Goal: Transaction & Acquisition: Purchase product/service

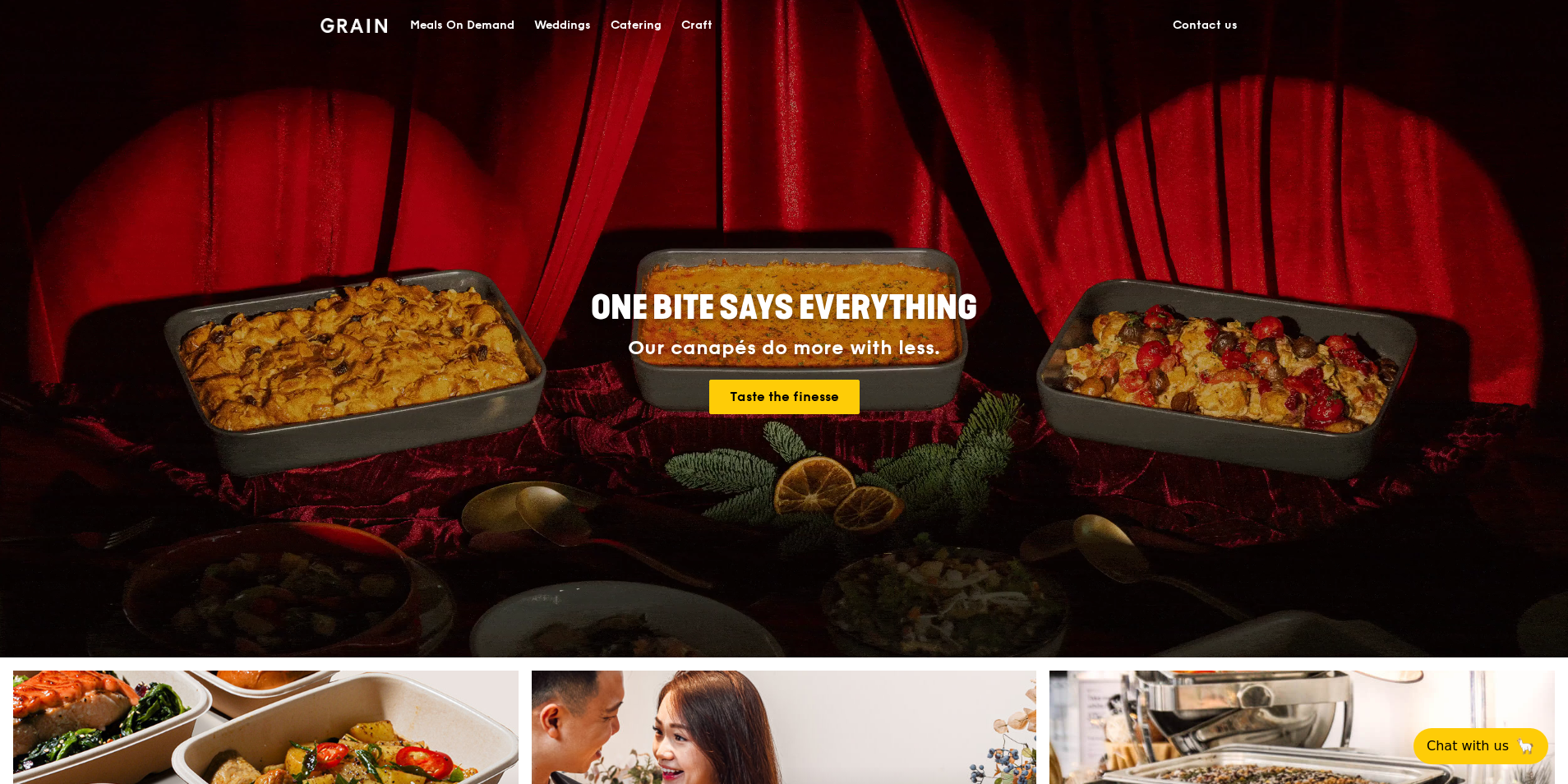
click at [644, 23] on div "Catering" at bounding box center [636, 25] width 51 height 49
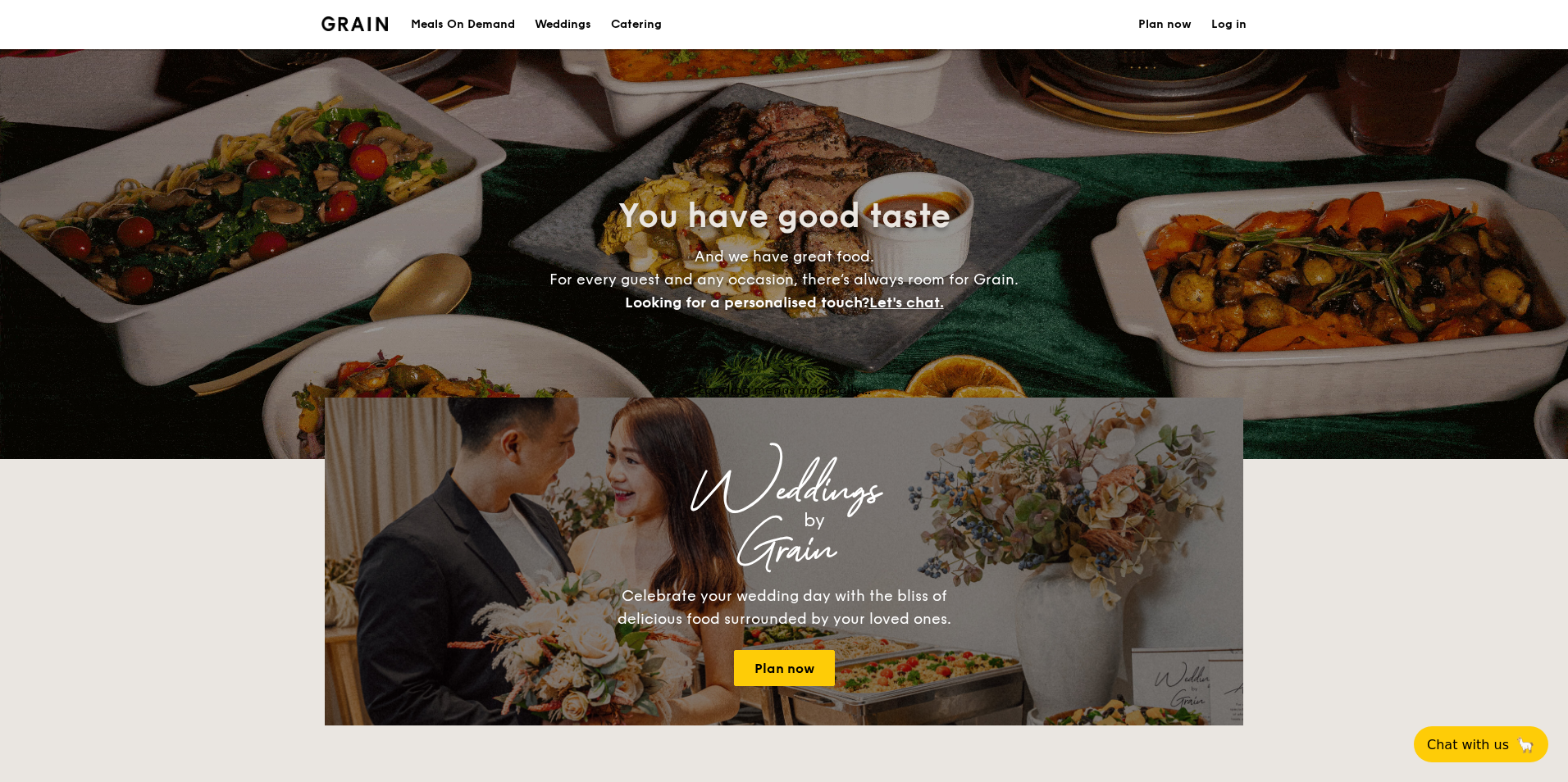
select select
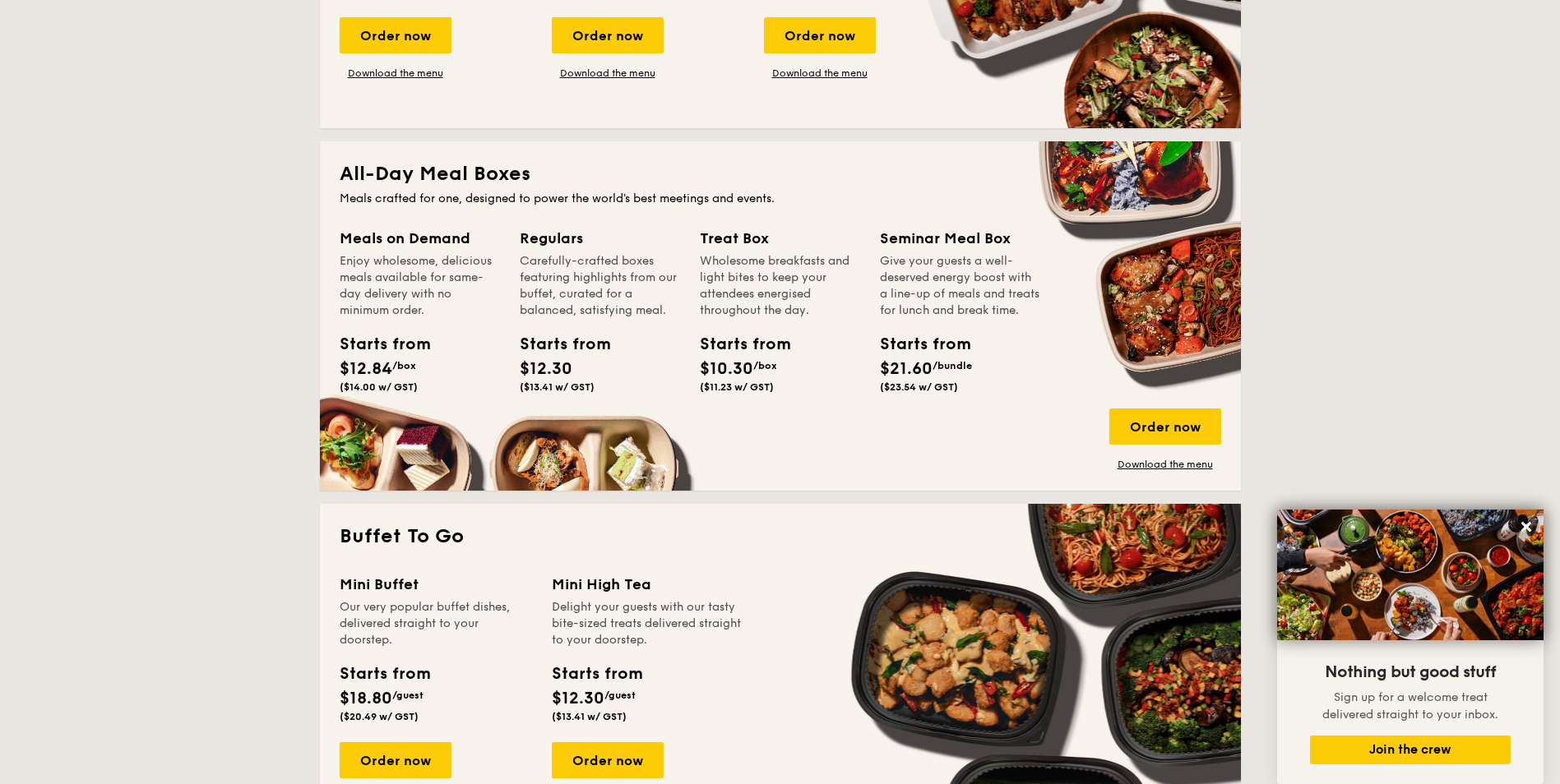
scroll to position [575, 0]
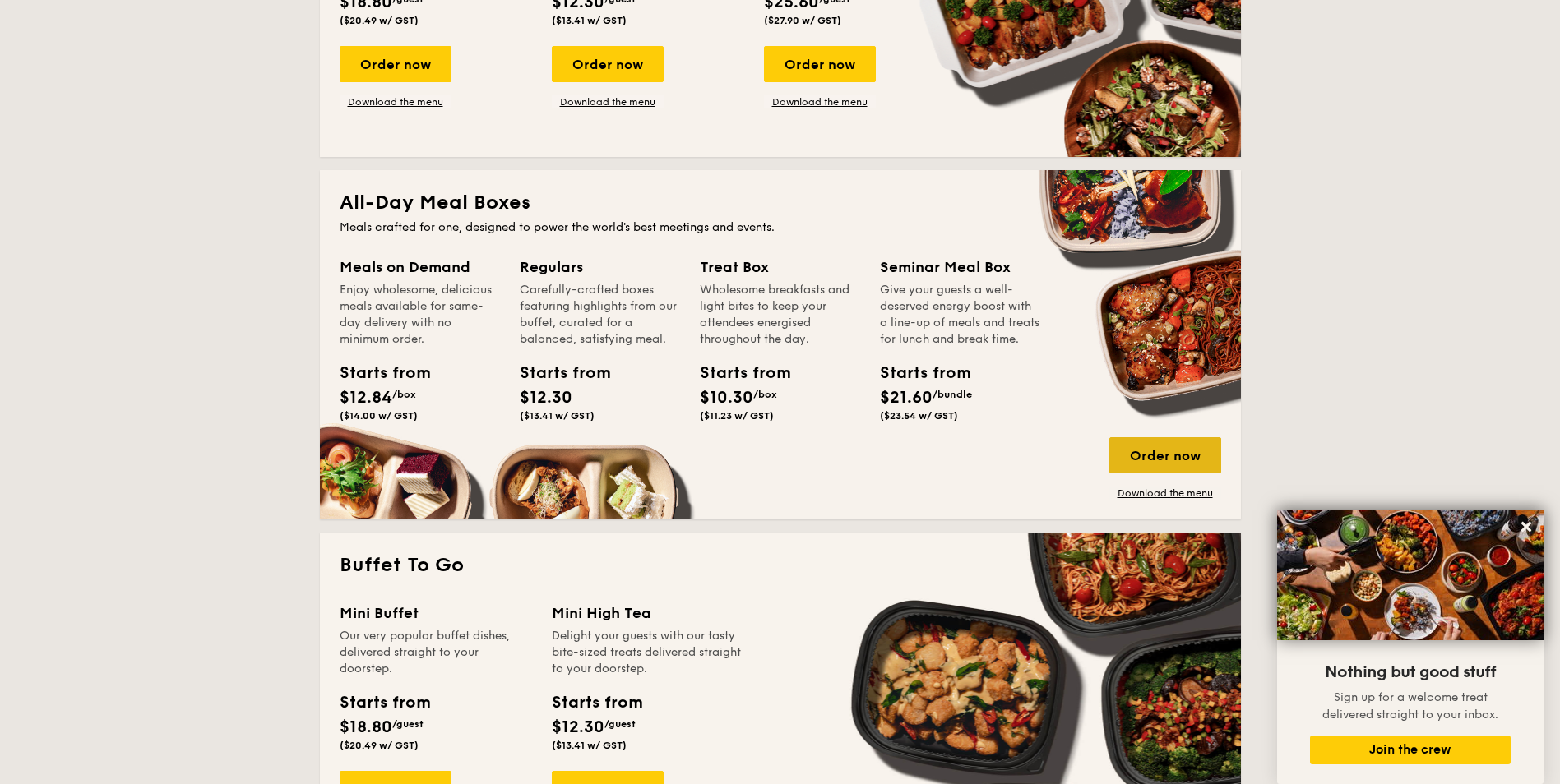
click at [1170, 463] on div "Order now" at bounding box center [1165, 455] width 112 height 36
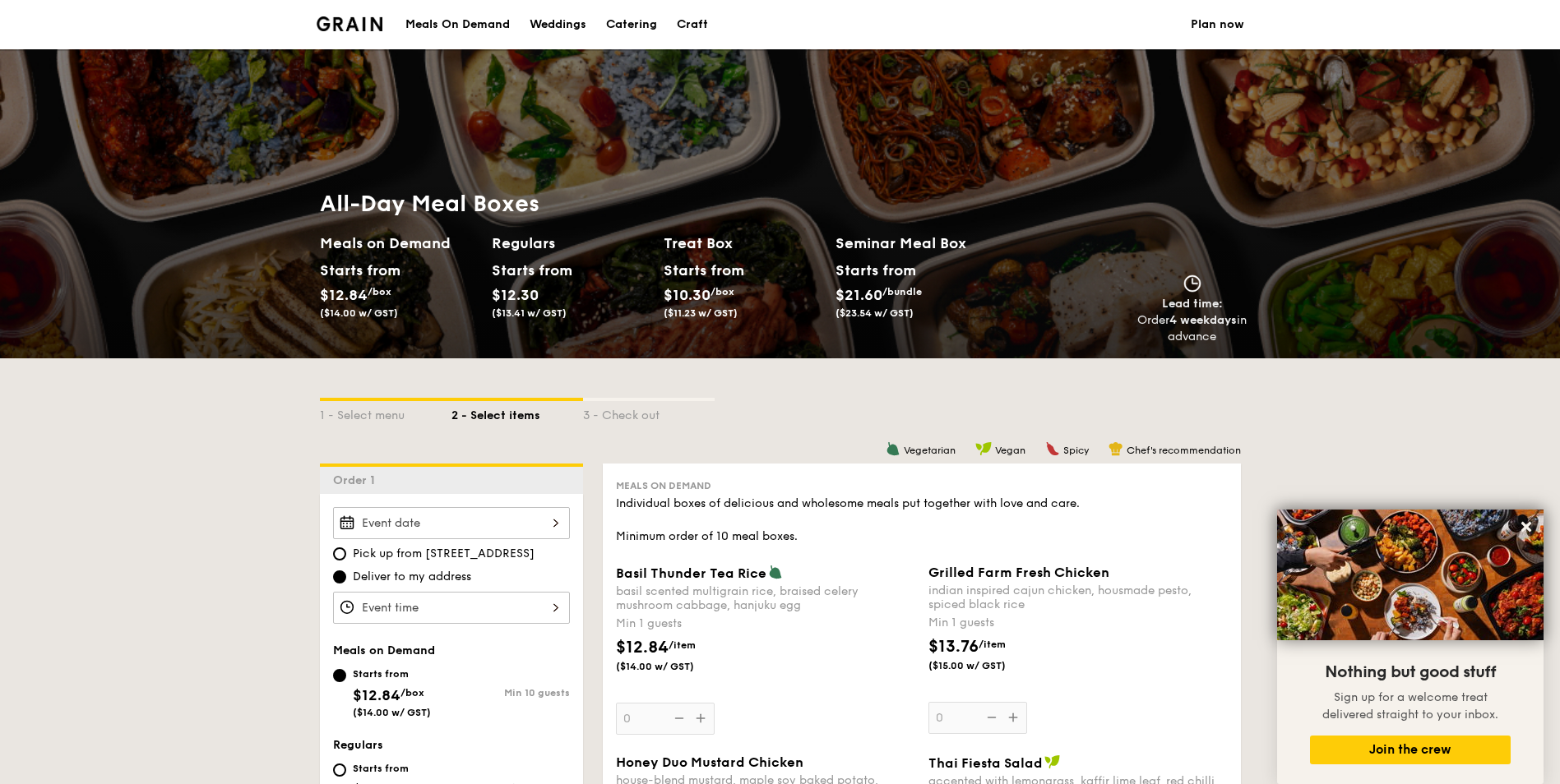
click at [519, 523] on div at bounding box center [451, 523] width 237 height 32
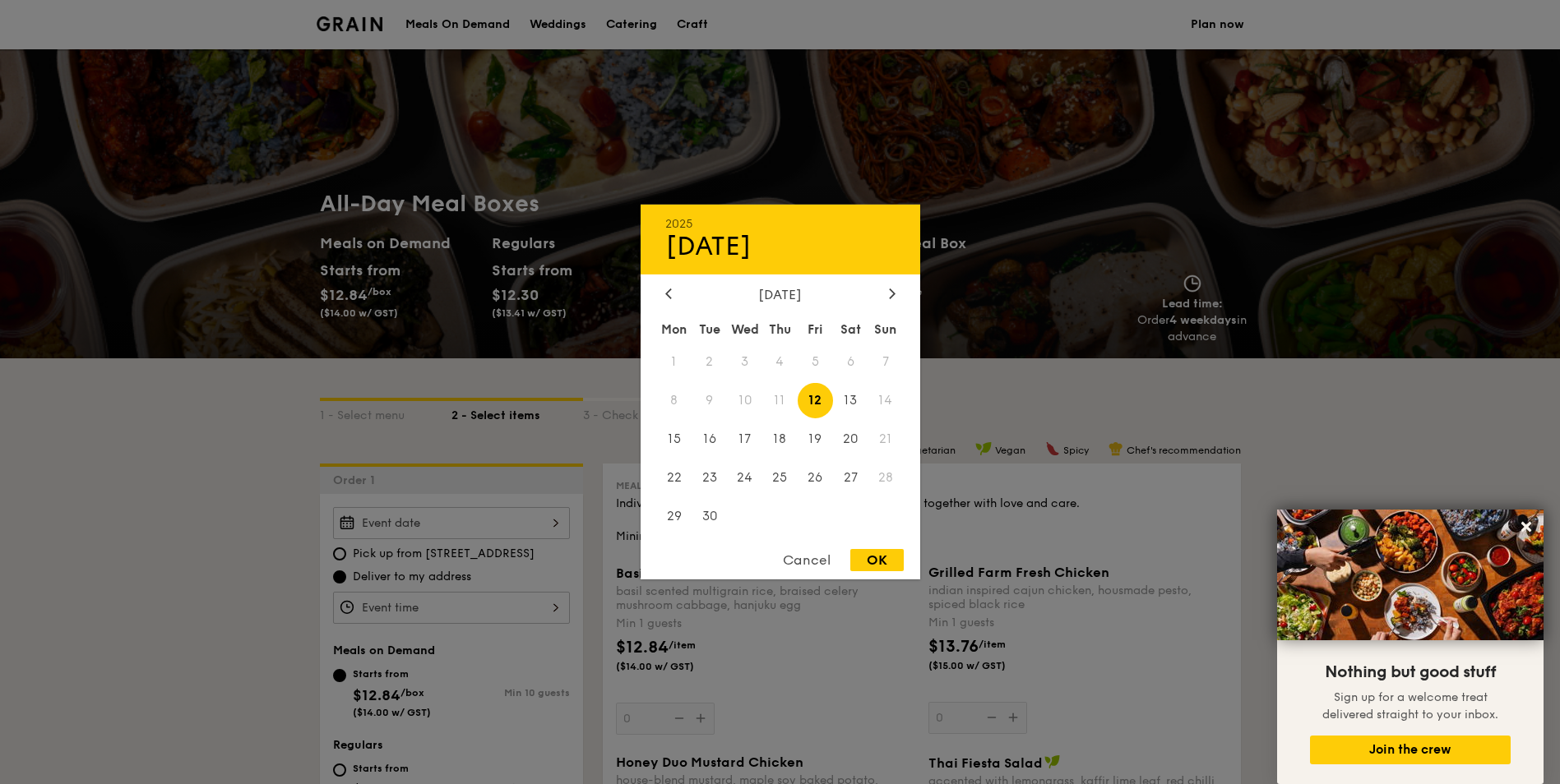
click at [801, 556] on div "Cancel" at bounding box center [807, 560] width 81 height 22
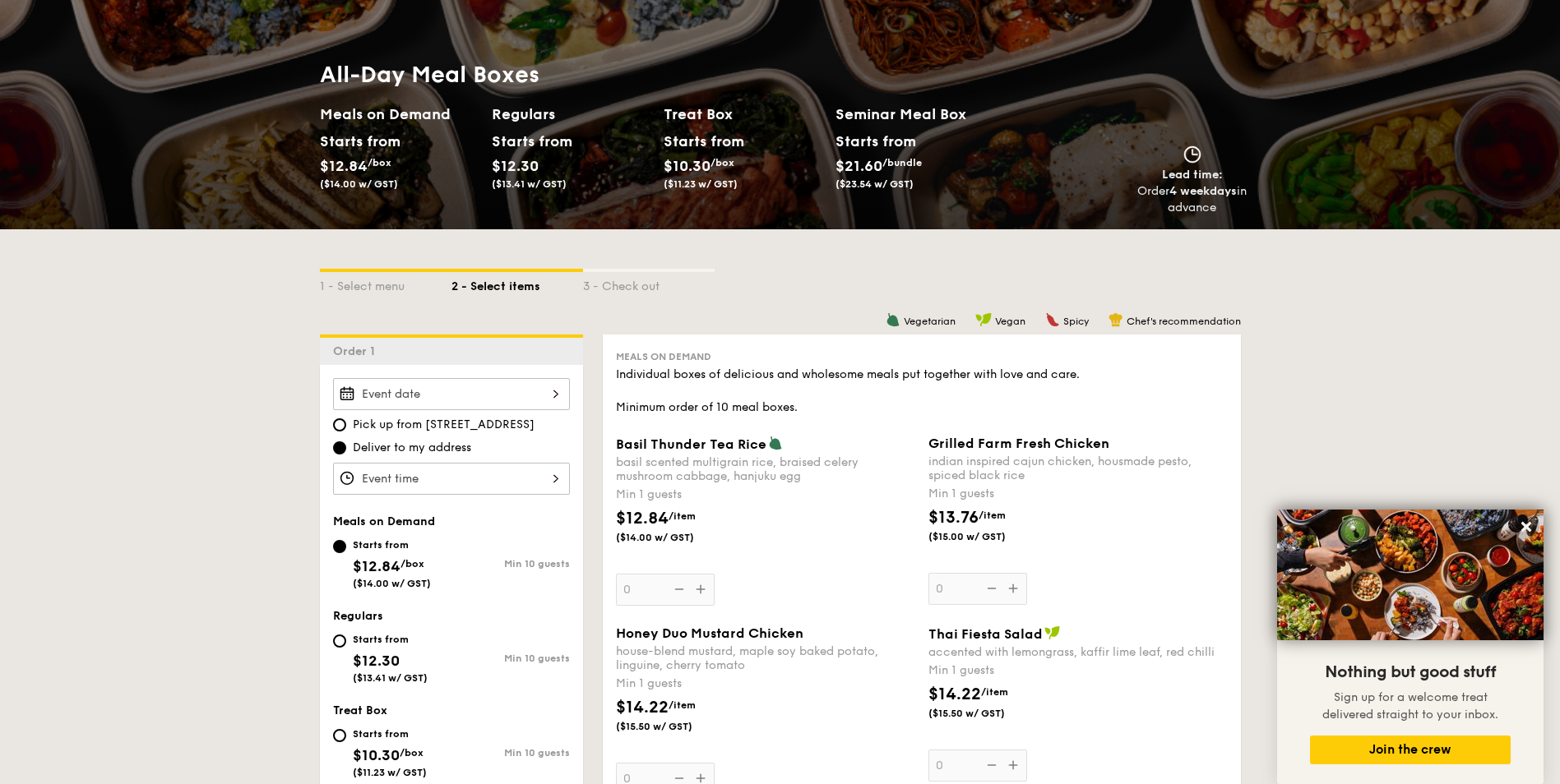
scroll to position [164, 0]
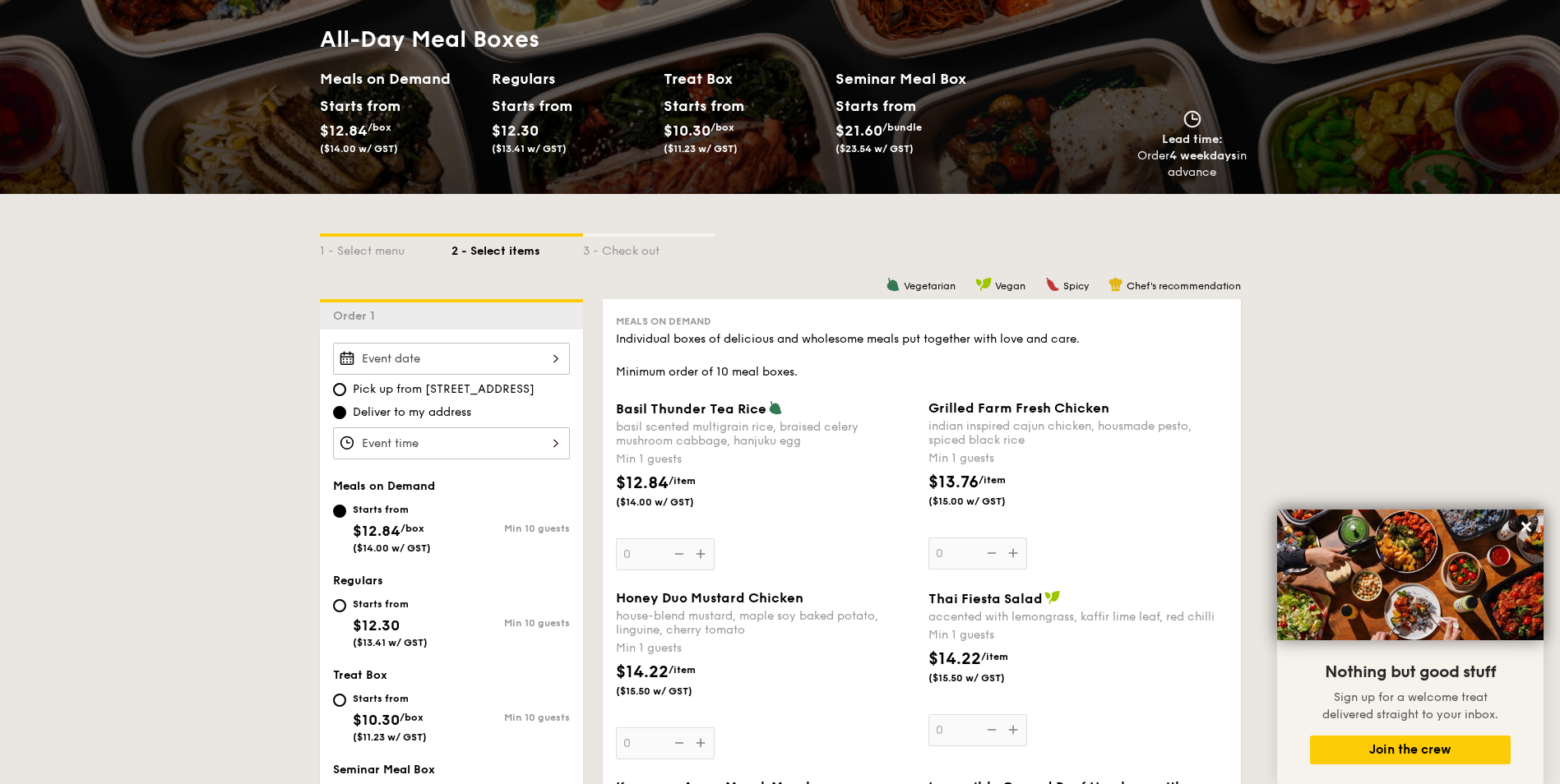
click at [702, 742] on div "Honey Duo Mustard Chicken house-blend mustard, maple soy baked potato, linguine…" at bounding box center [765, 674] width 300 height 169
click at [702, 742] on input "0" at bounding box center [665, 744] width 98 height 32
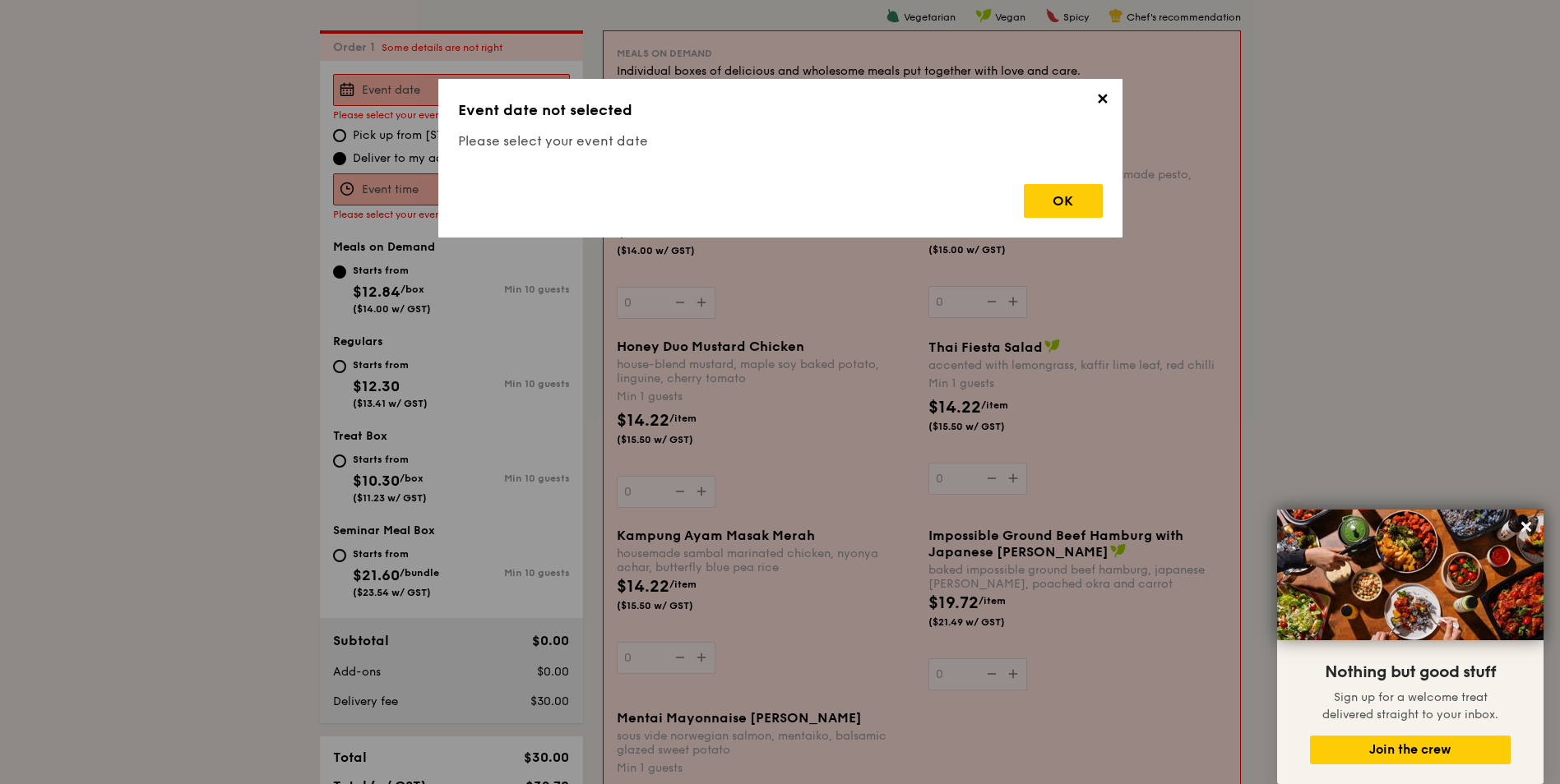
scroll to position [439, 0]
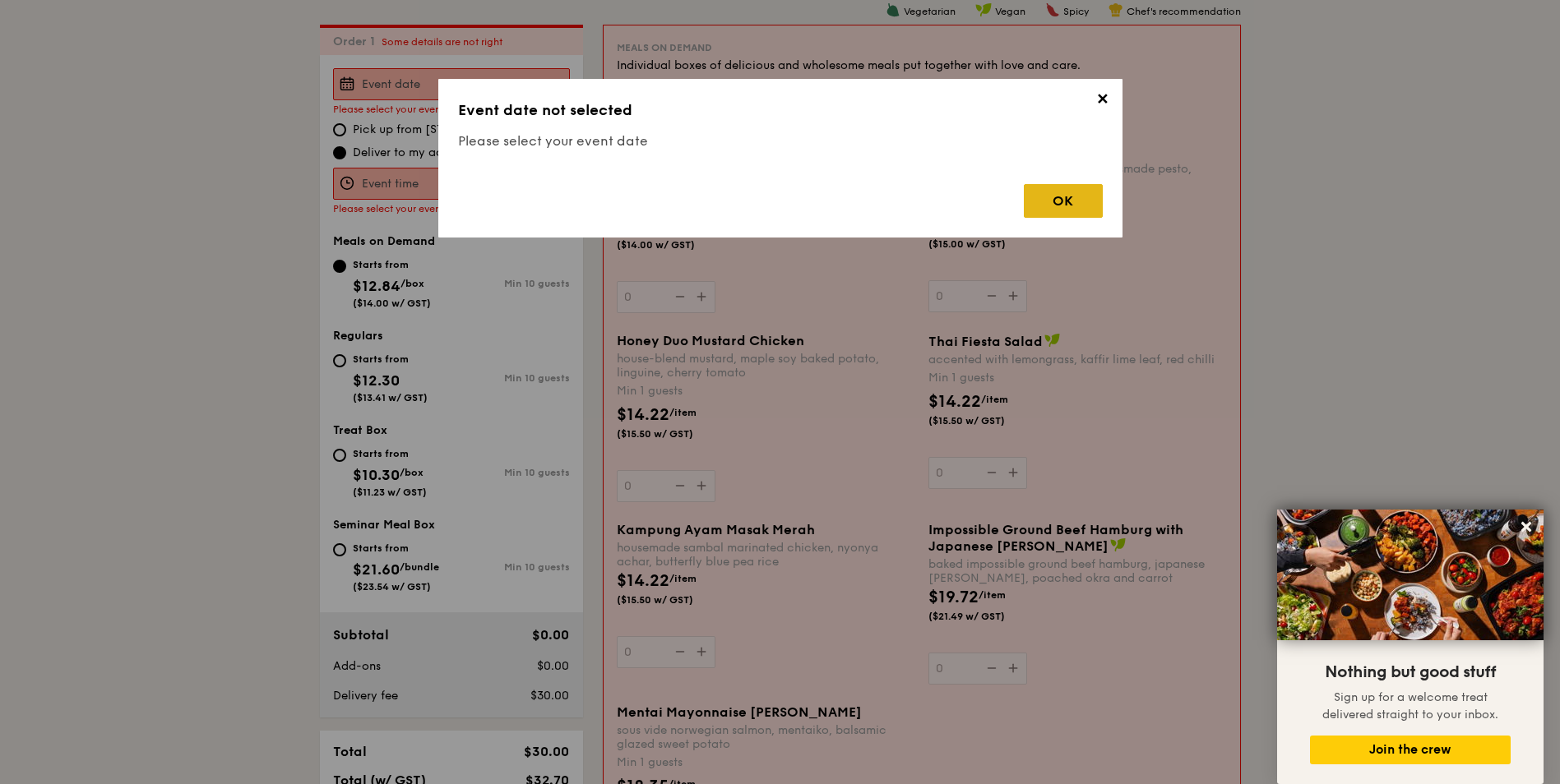
click at [1073, 206] on div "OK" at bounding box center [1064, 201] width 79 height 33
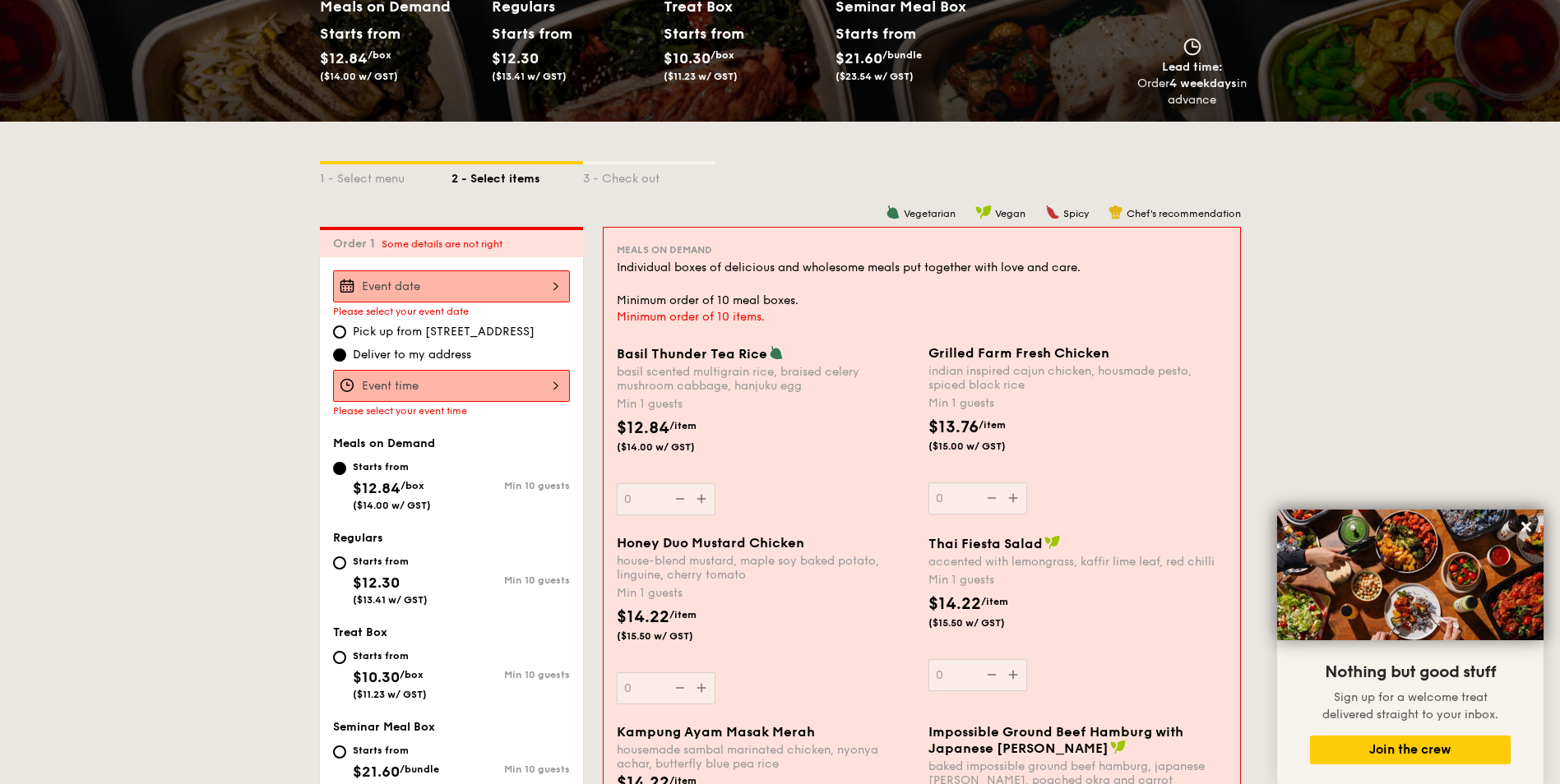
scroll to position [192, 0]
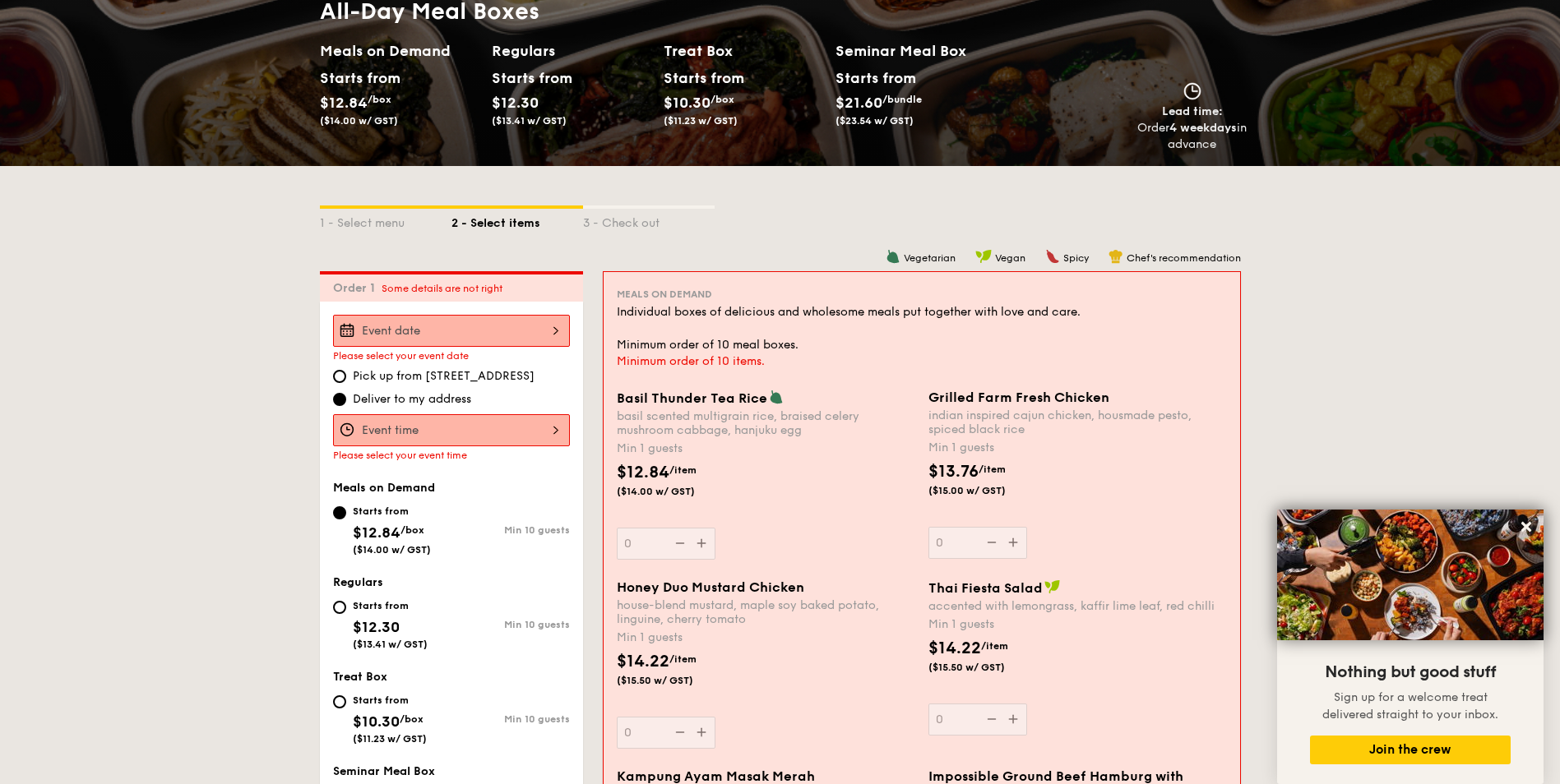
click at [549, 327] on div at bounding box center [451, 331] width 237 height 32
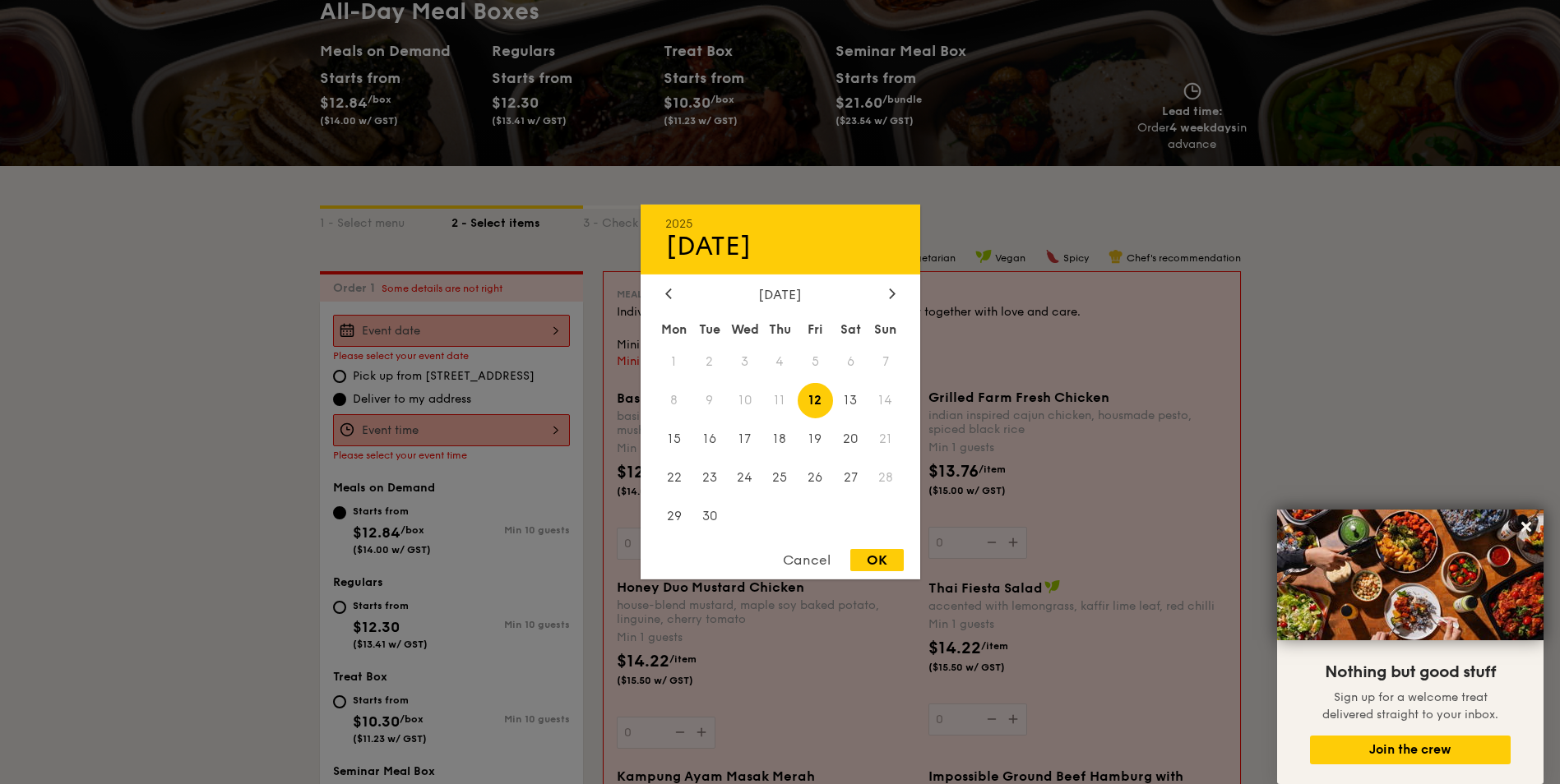
click at [816, 402] on span "12" at bounding box center [815, 400] width 35 height 35
drag, startPoint x: 870, startPoint y: 561, endPoint x: 793, endPoint y: 530, distance: 83.0
click at [870, 562] on div "OK" at bounding box center [877, 560] width 54 height 22
type input "Sep 12, 2025"
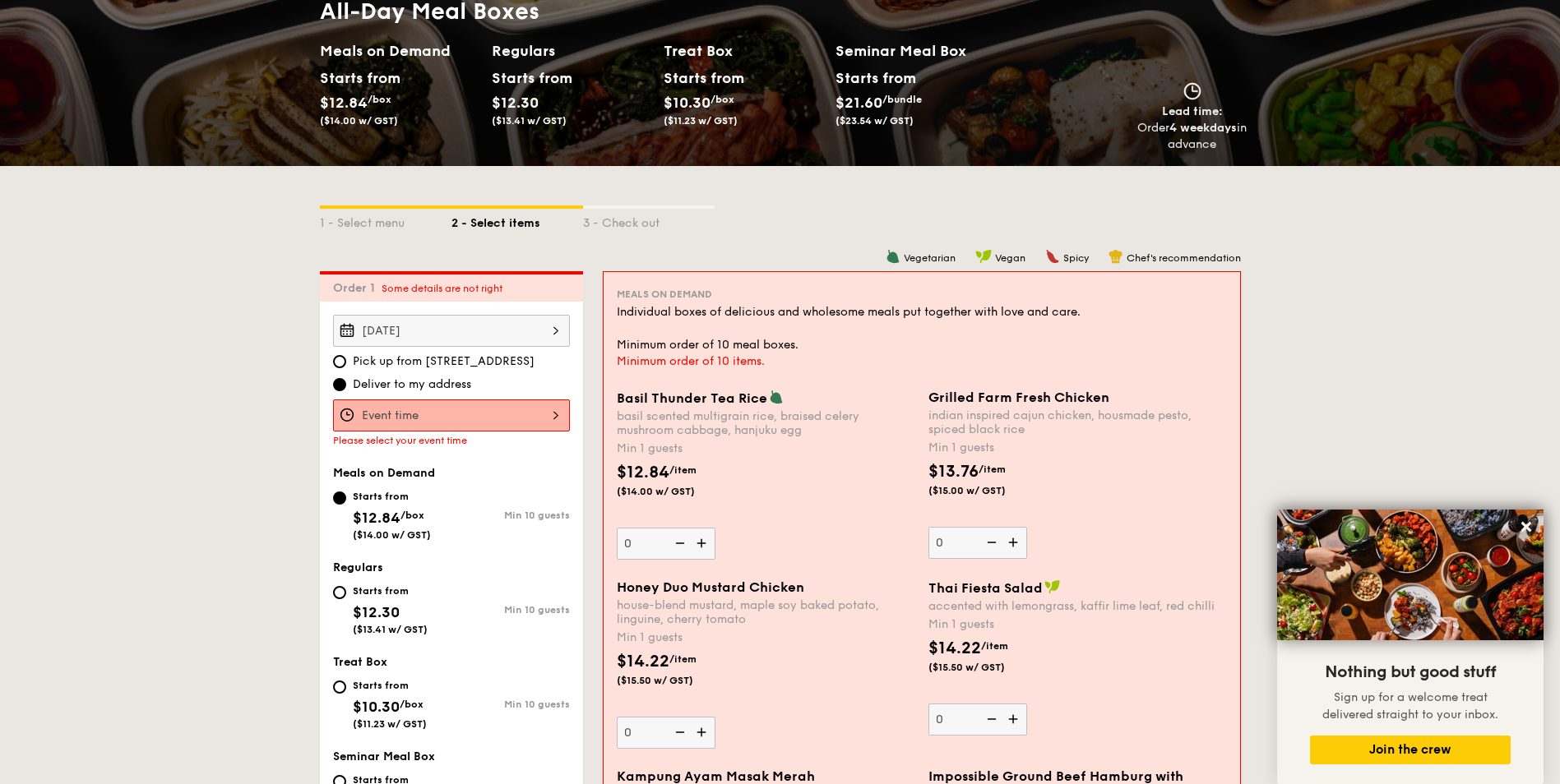
click at [542, 407] on div at bounding box center [451, 415] width 237 height 32
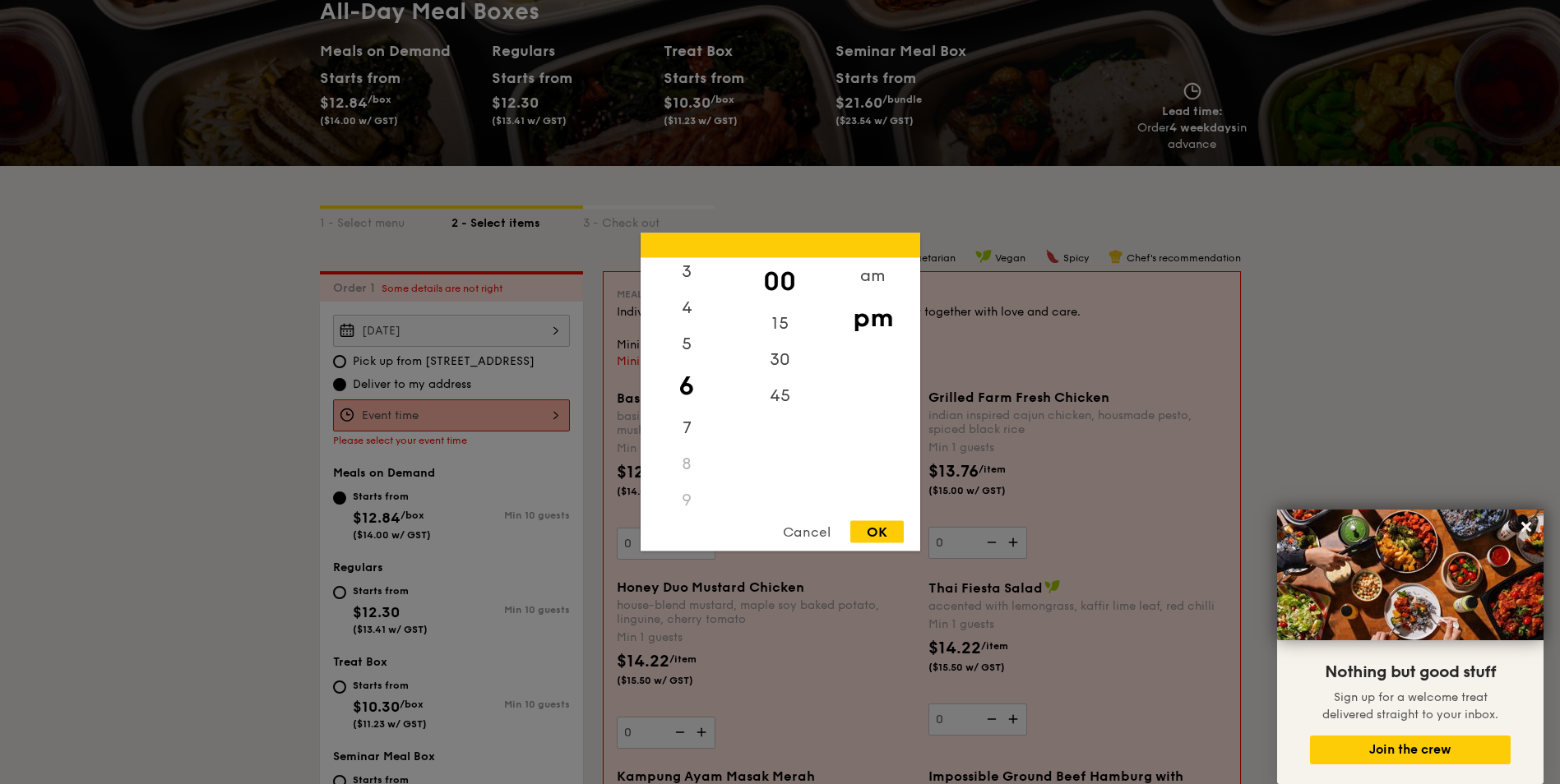
scroll to position [195, 0]
click at [691, 482] on div "11" at bounding box center [687, 490] width 93 height 36
click at [783, 370] on div "30" at bounding box center [780, 366] width 93 height 47
click at [687, 491] on div "11" at bounding box center [687, 490] width 93 height 36
click at [870, 277] on div "am" at bounding box center [873, 282] width 93 height 47
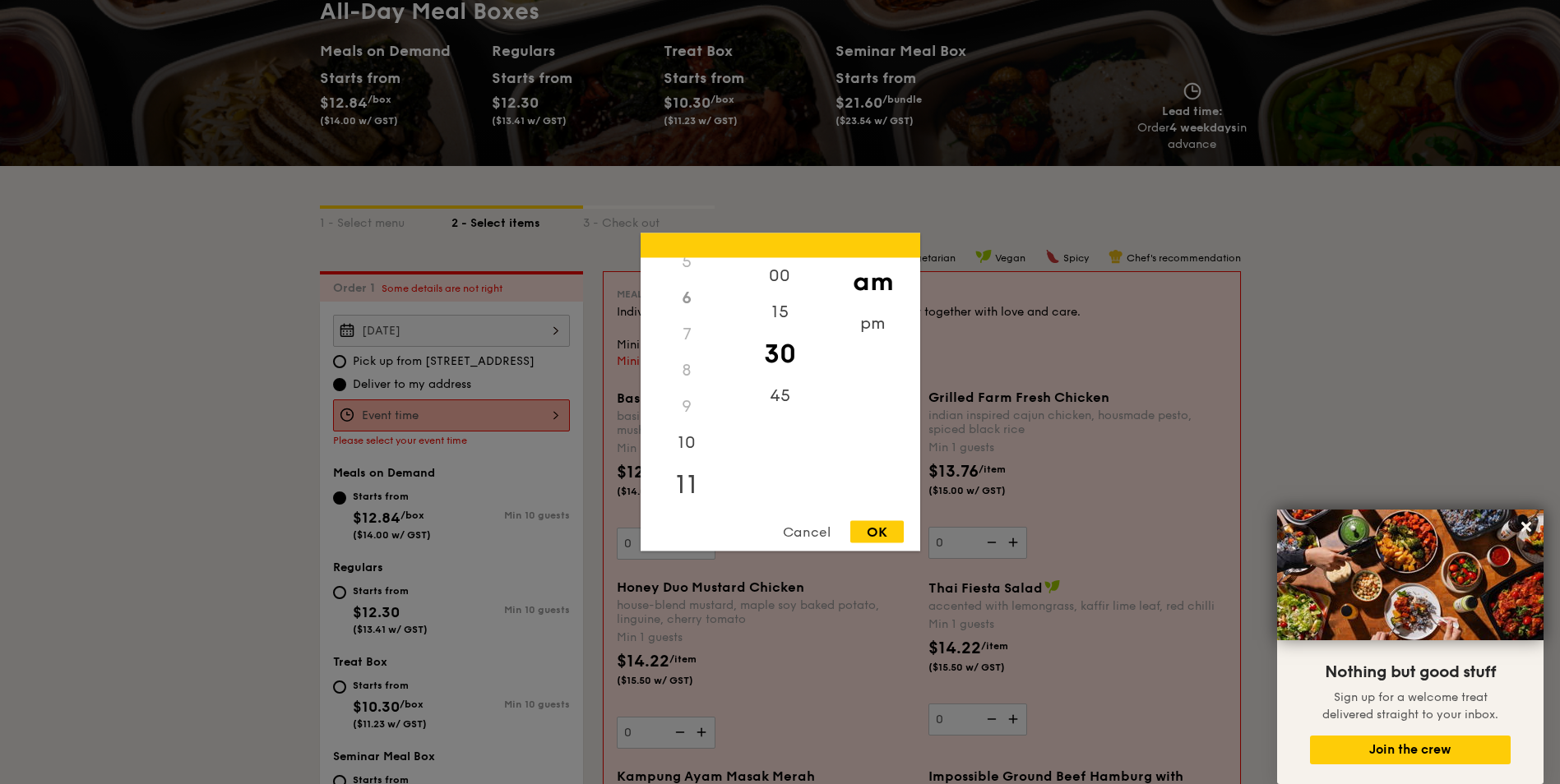
click at [691, 488] on div "11" at bounding box center [687, 485] width 93 height 47
click at [888, 531] on div "OK" at bounding box center [877, 532] width 54 height 22
type input "11:30AM"
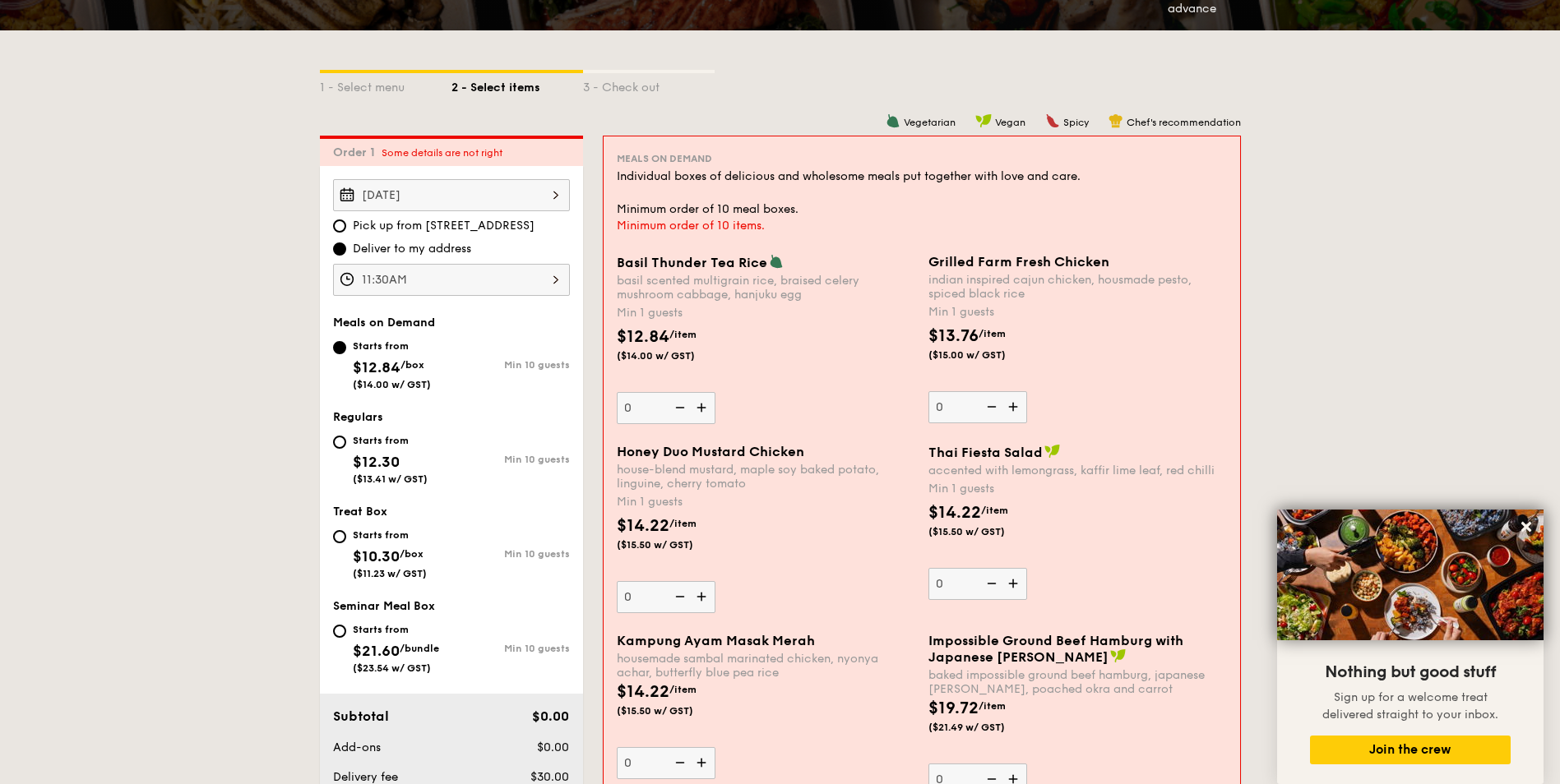
scroll to position [356, 0]
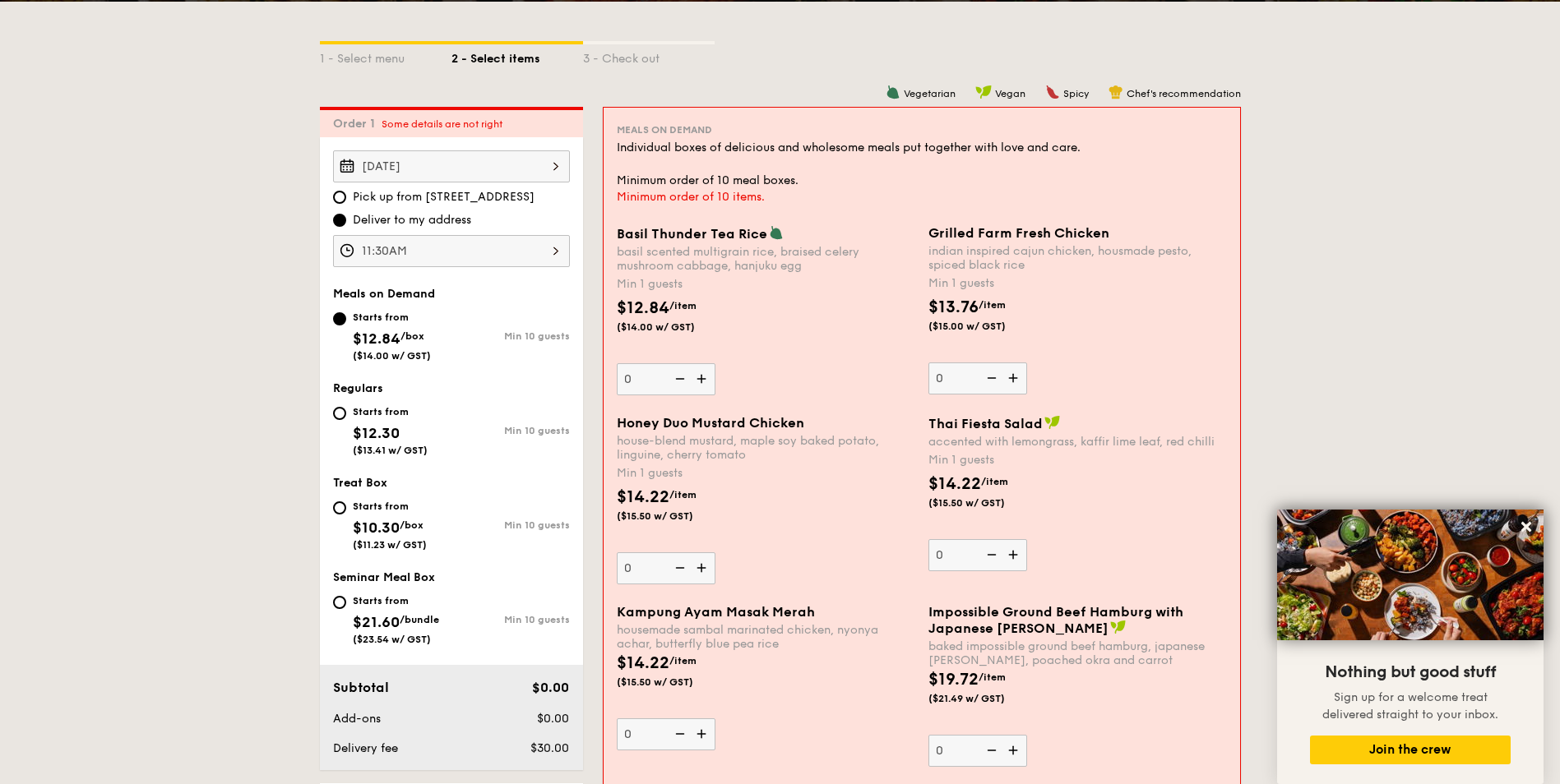
click at [700, 565] on img at bounding box center [704, 568] width 25 height 32
click at [700, 565] on input "0" at bounding box center [666, 568] width 98 height 32
click at [700, 565] on img at bounding box center [704, 568] width 25 height 32
click at [700, 565] on input "1" at bounding box center [666, 568] width 98 height 32
click at [700, 565] on img at bounding box center [704, 568] width 25 height 32
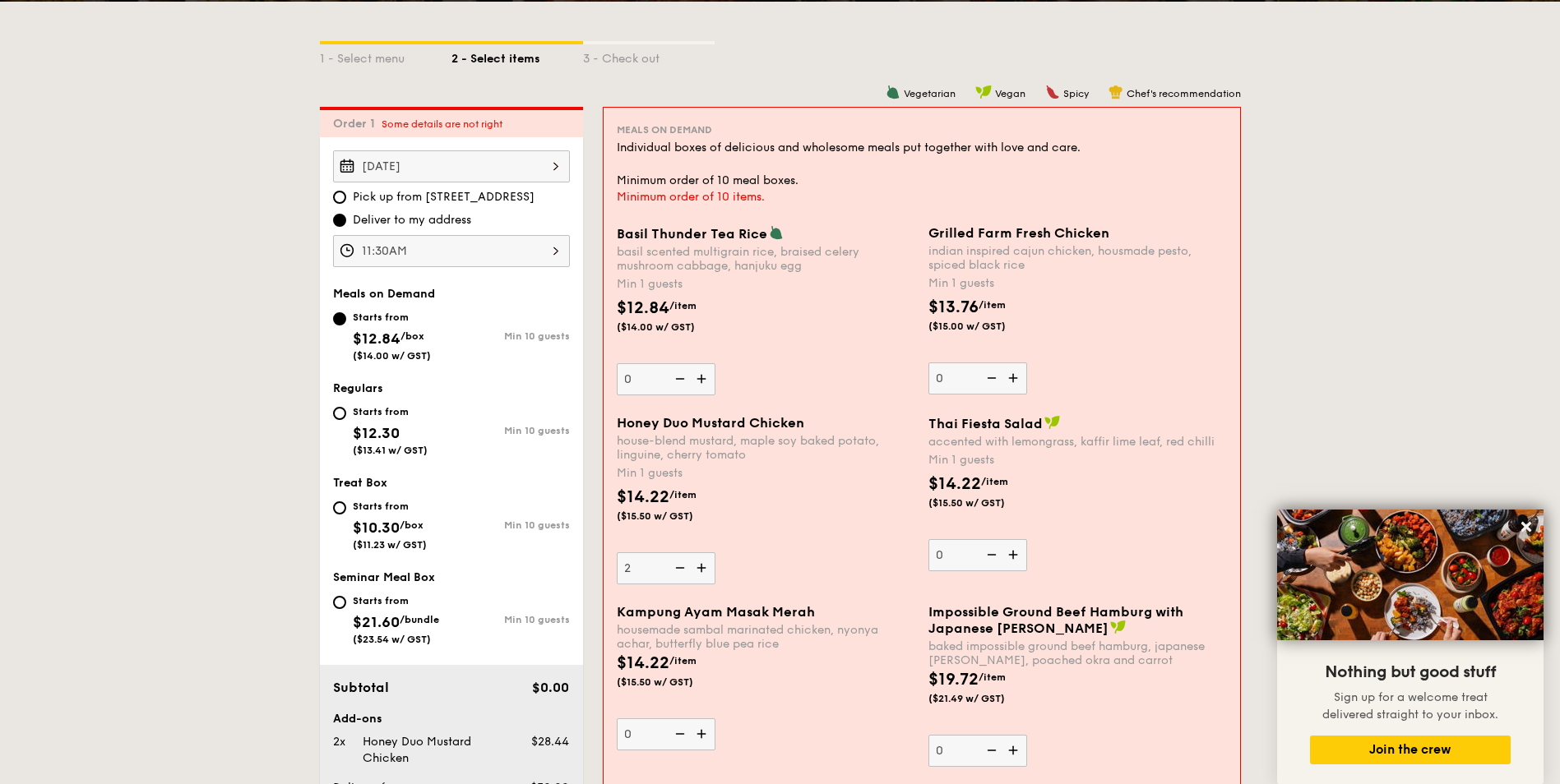
click at [700, 565] on input "2" at bounding box center [666, 568] width 98 height 32
click at [700, 565] on img at bounding box center [704, 568] width 25 height 32
click at [700, 565] on input "3" at bounding box center [666, 568] width 98 height 32
click at [700, 565] on img at bounding box center [704, 568] width 25 height 32
click at [700, 565] on input "4" at bounding box center [666, 568] width 98 height 32
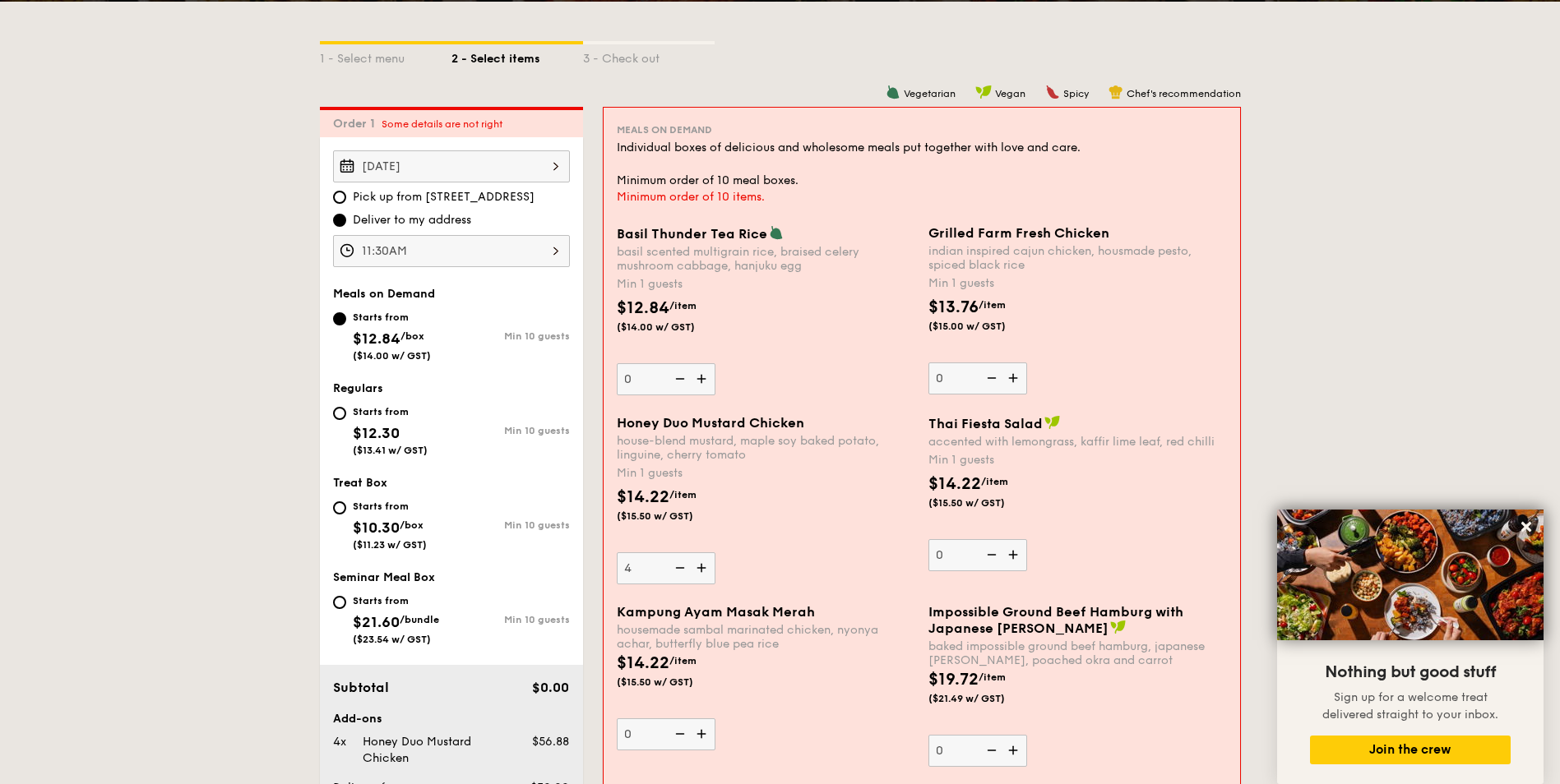
type input "5"
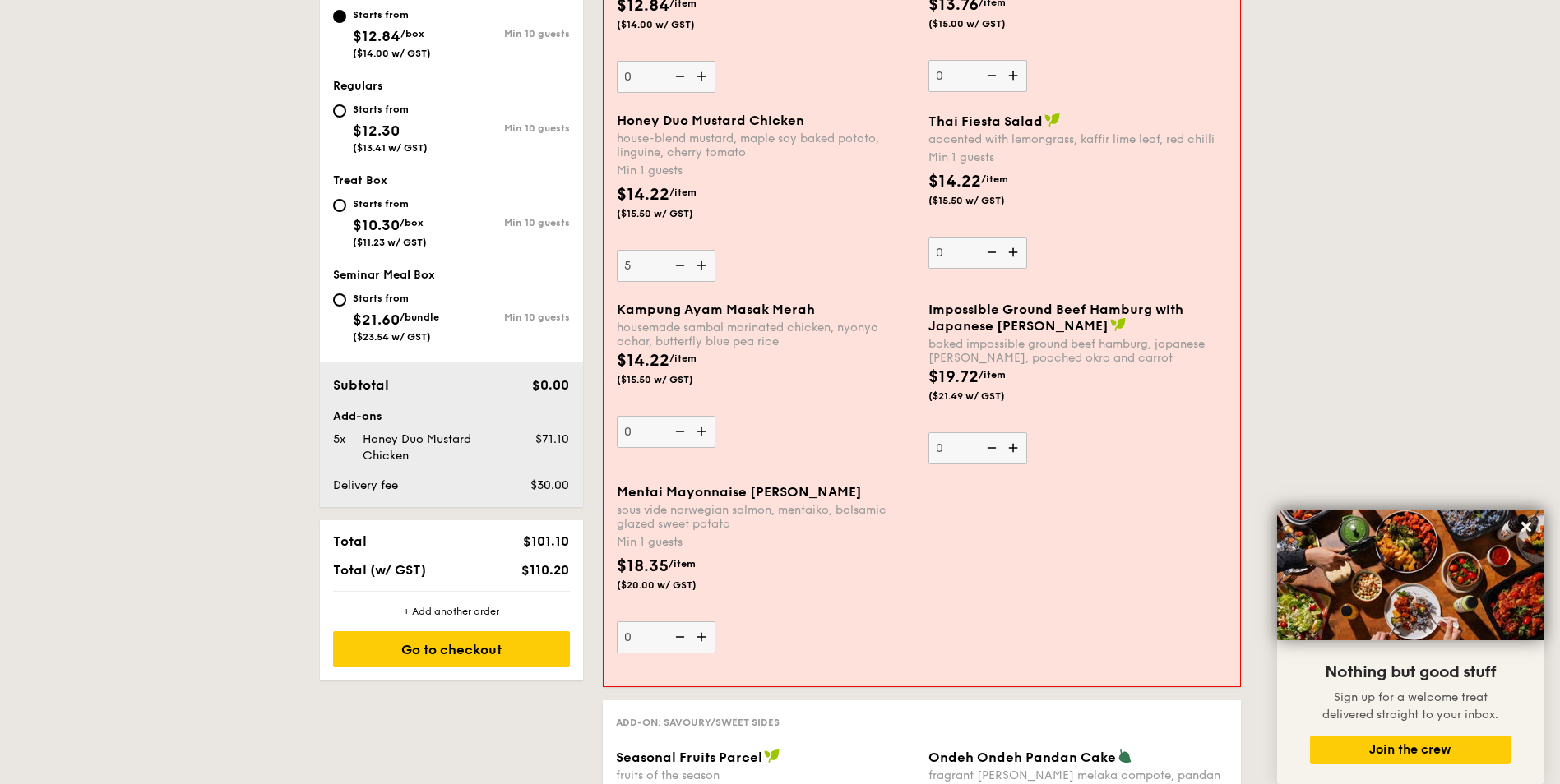
scroll to position [686, 0]
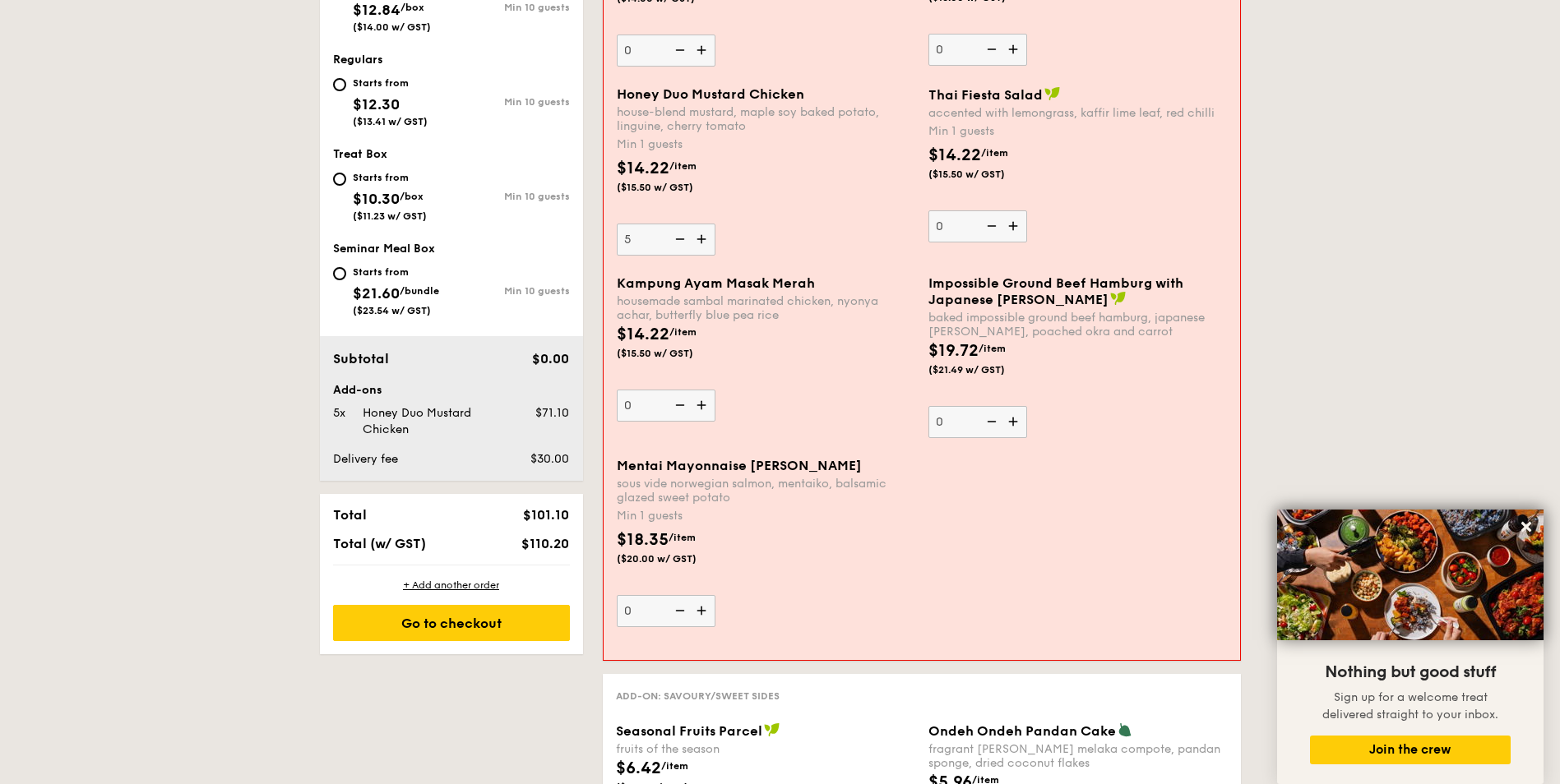
click at [701, 611] on img at bounding box center [704, 611] width 25 height 32
click at [701, 611] on input "0" at bounding box center [666, 611] width 98 height 32
click at [701, 611] on img at bounding box center [704, 611] width 25 height 32
click at [701, 611] on input "1" at bounding box center [666, 611] width 98 height 32
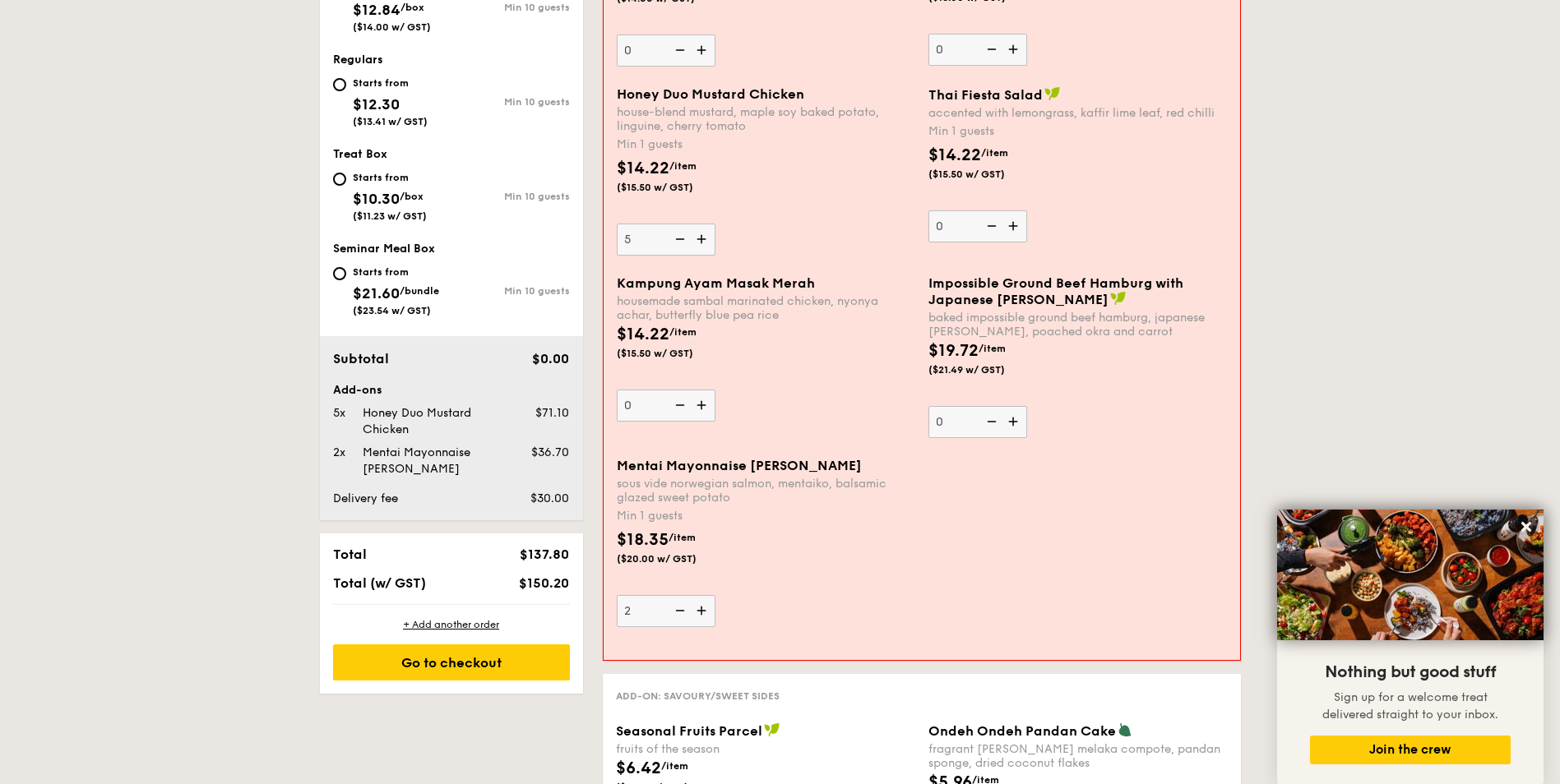
click at [701, 611] on img at bounding box center [704, 611] width 25 height 32
click at [701, 611] on input "2" at bounding box center [666, 611] width 98 height 32
click at [701, 611] on img at bounding box center [704, 611] width 25 height 32
click at [701, 611] on input "3" at bounding box center [666, 611] width 98 height 32
click at [701, 611] on img at bounding box center [704, 611] width 25 height 32
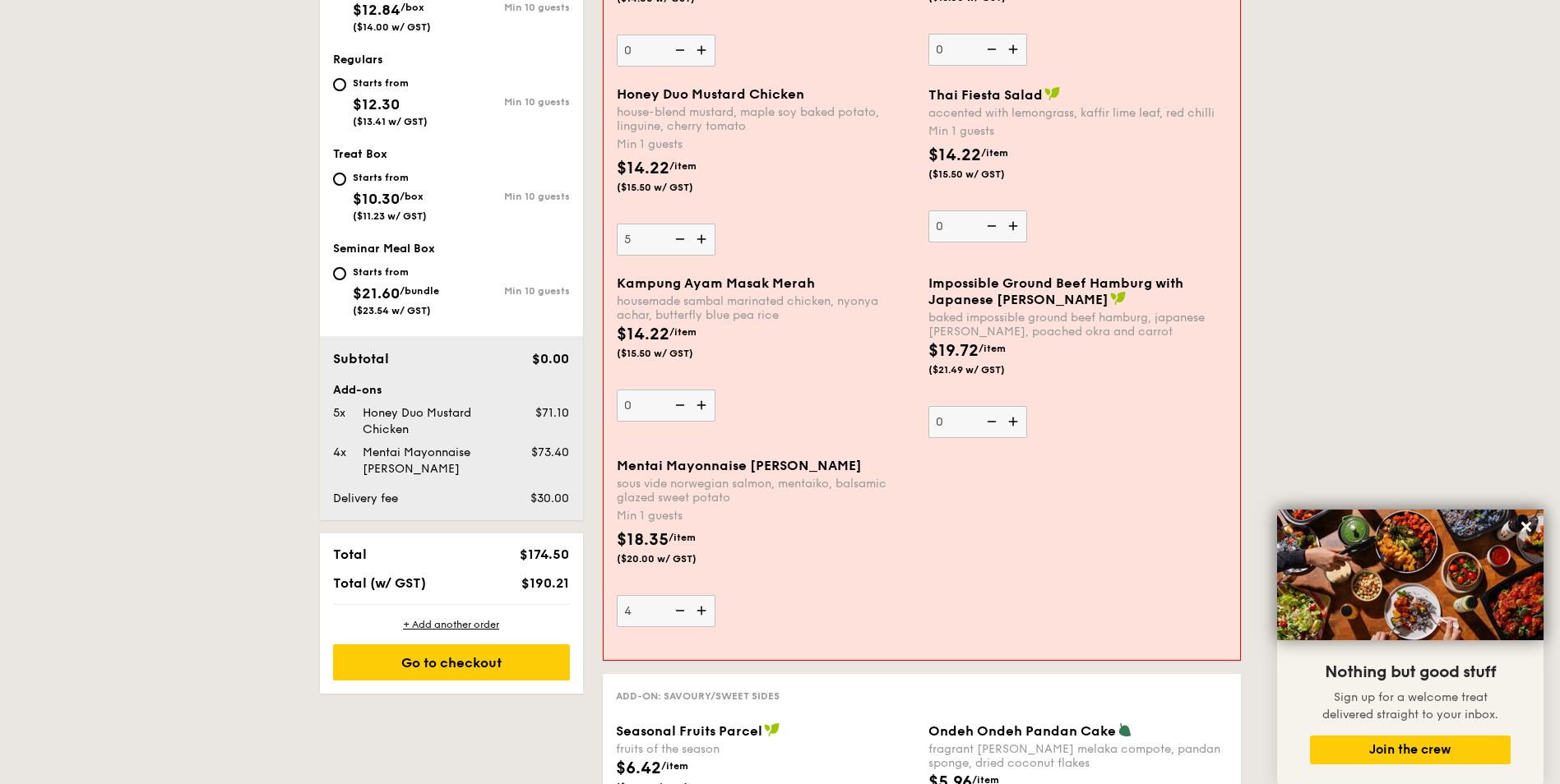
click at [701, 611] on input "4" at bounding box center [666, 611] width 98 height 32
type input "5"
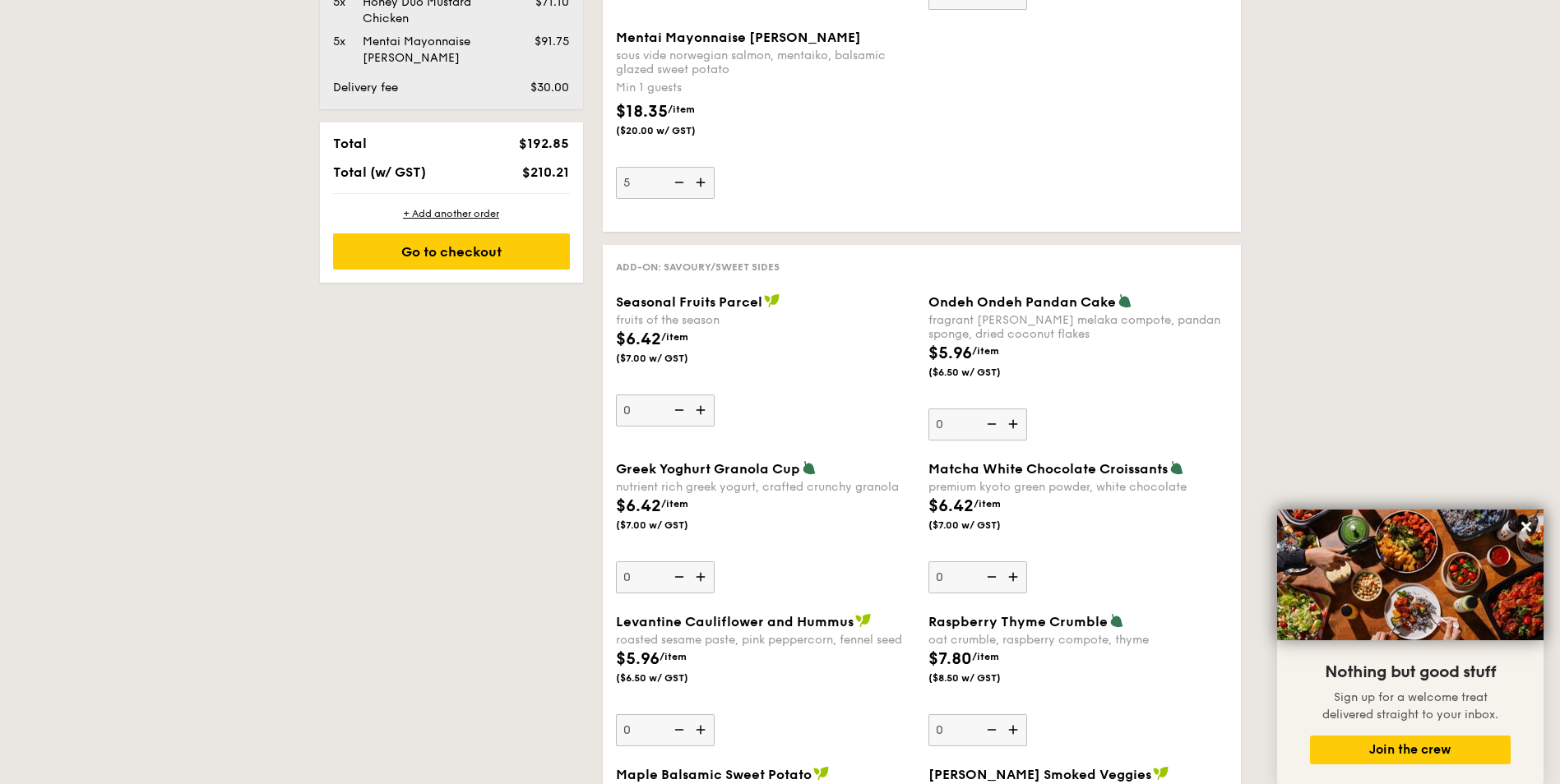
scroll to position [1179, 0]
